Goal: Find specific page/section: Find specific page/section

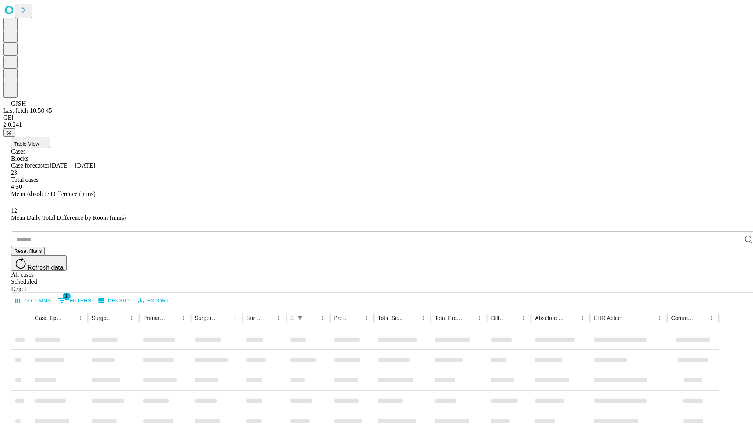
click at [733, 285] on div "Depot" at bounding box center [384, 288] width 747 height 7
click at [669, 271] on div "All cases" at bounding box center [384, 274] width 747 height 7
